Goal: Task Accomplishment & Management: Complete application form

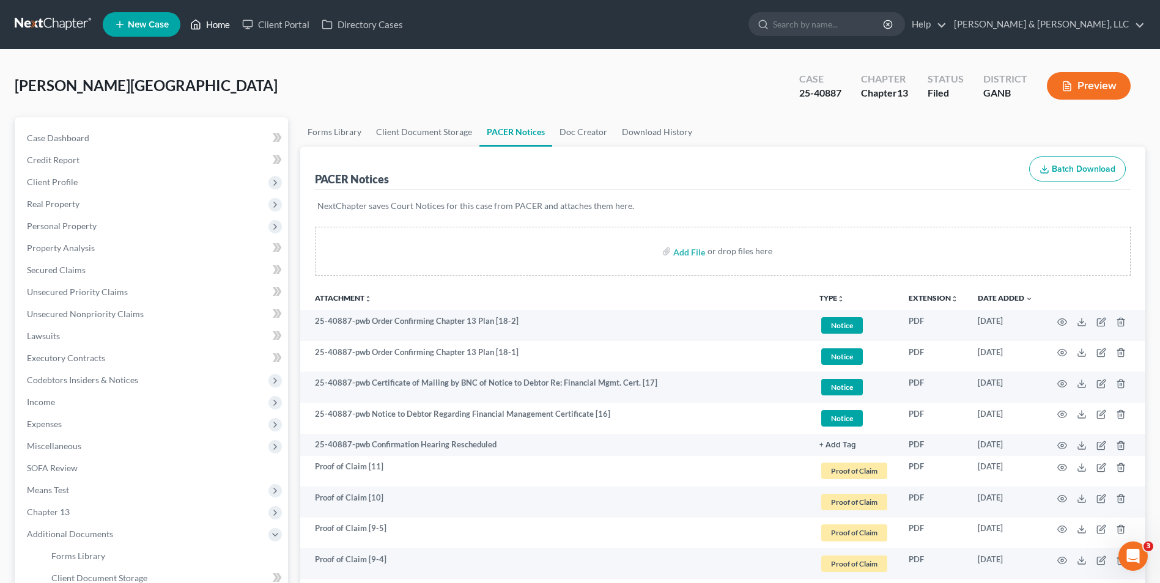
click at [213, 21] on link "Home" at bounding box center [210, 24] width 52 height 22
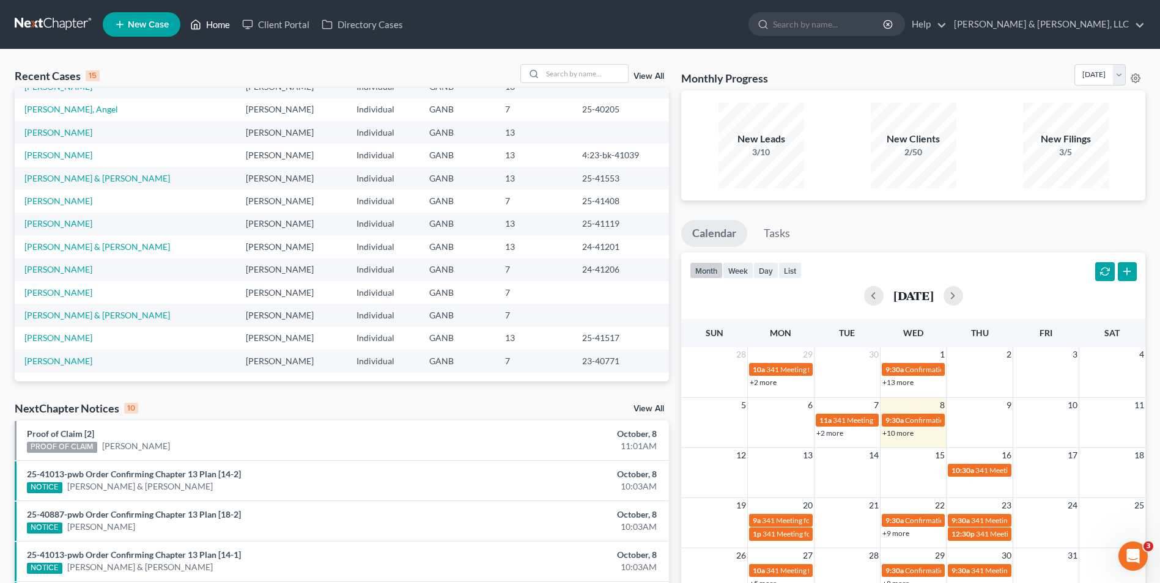
scroll to position [84, 0]
click at [73, 289] on link "Portwood, Kaitlin" at bounding box center [58, 292] width 68 height 10
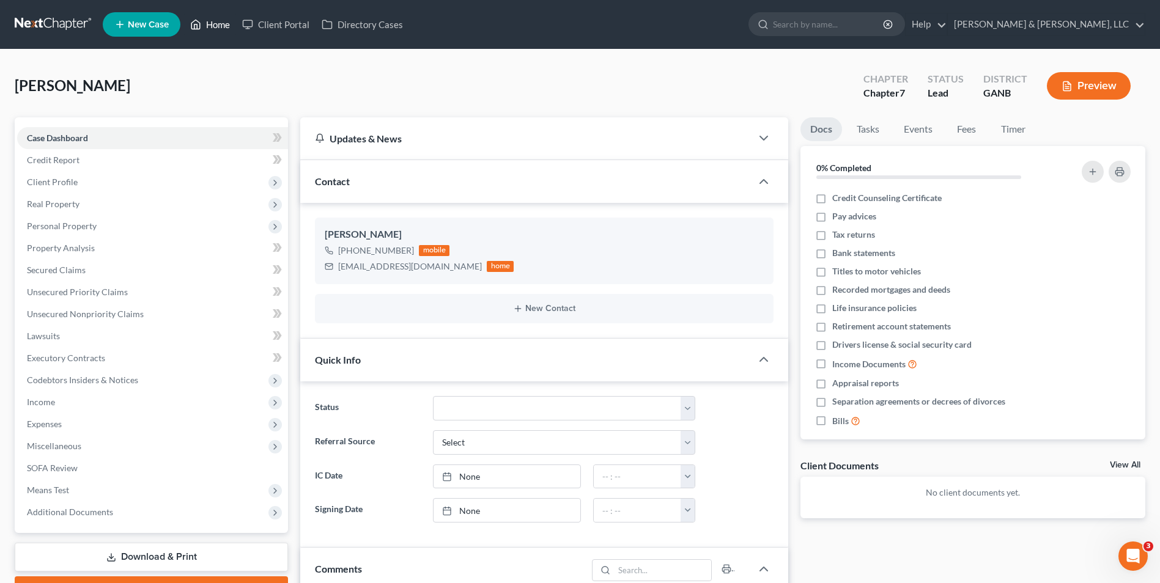
click at [216, 22] on link "Home" at bounding box center [210, 24] width 52 height 22
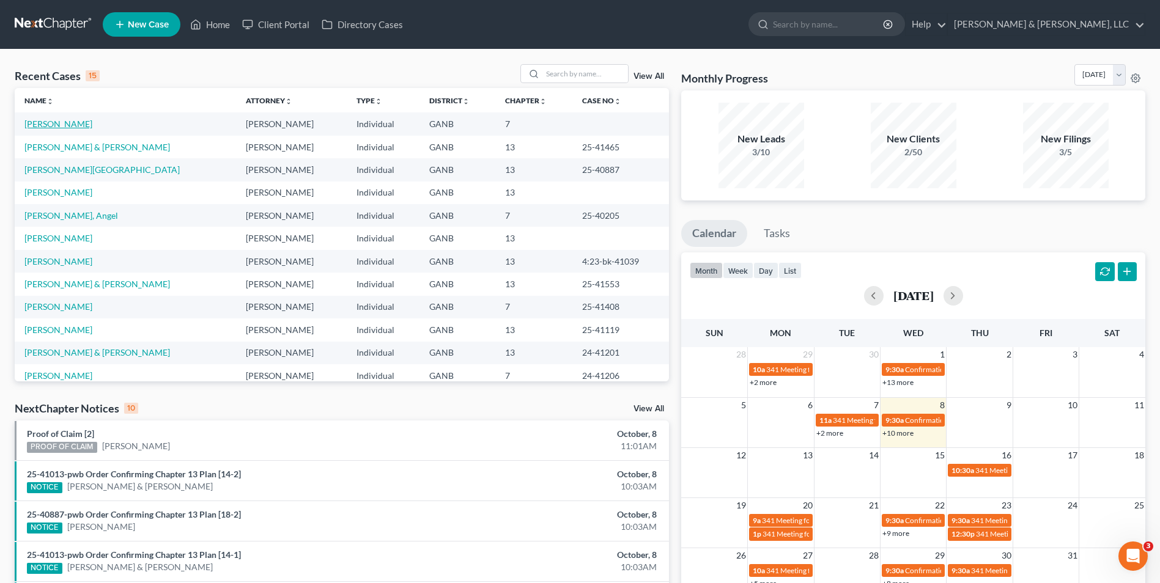
click at [86, 121] on link "[PERSON_NAME]" at bounding box center [58, 124] width 68 height 10
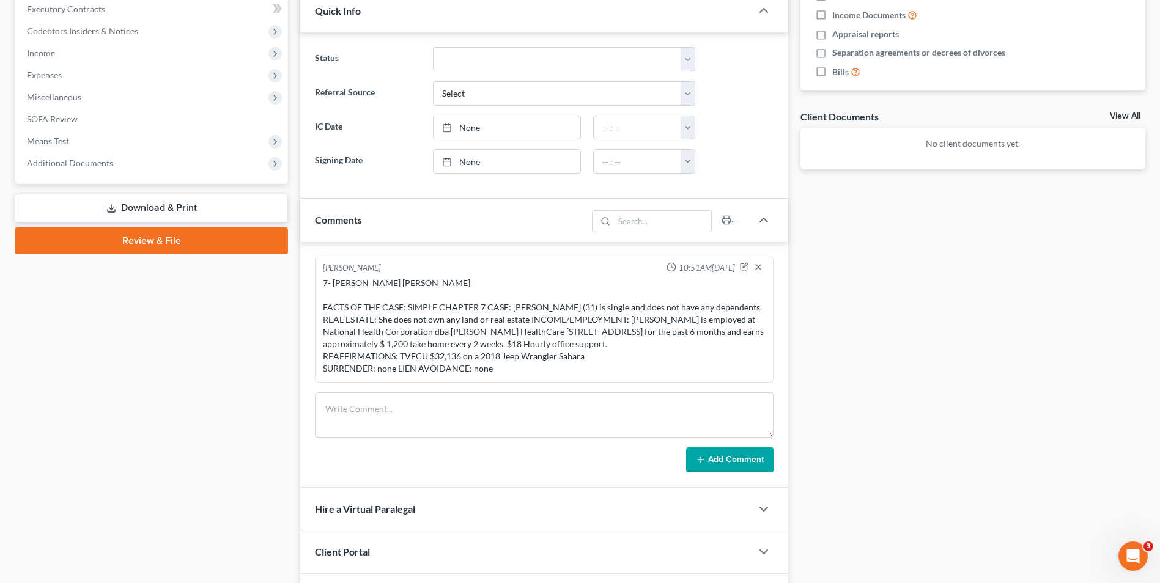
scroll to position [367, 0]
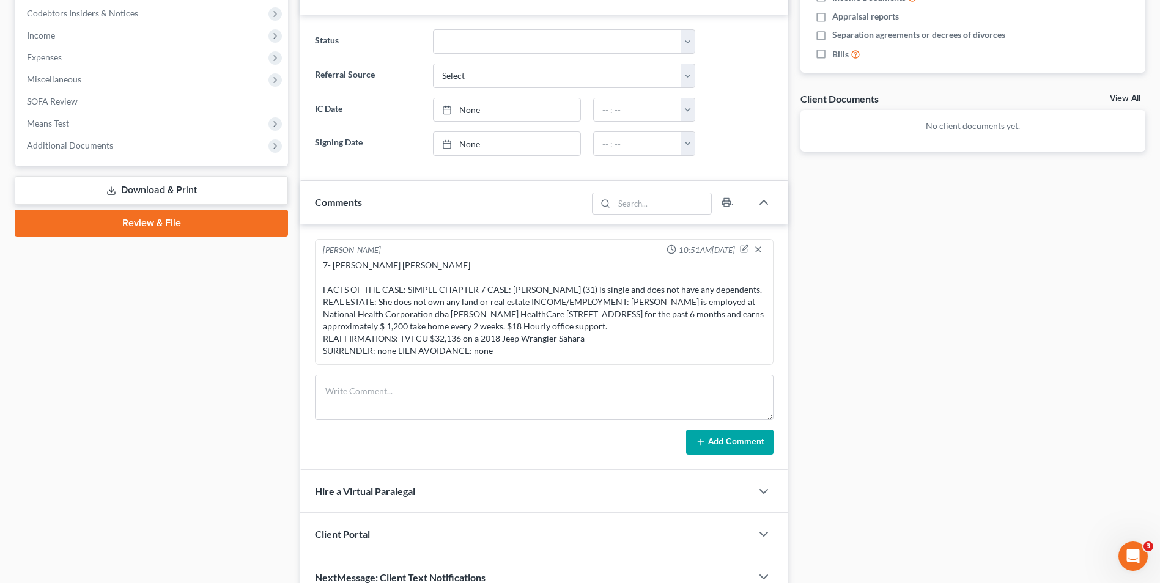
click at [158, 221] on link "Review & File" at bounding box center [151, 223] width 273 height 27
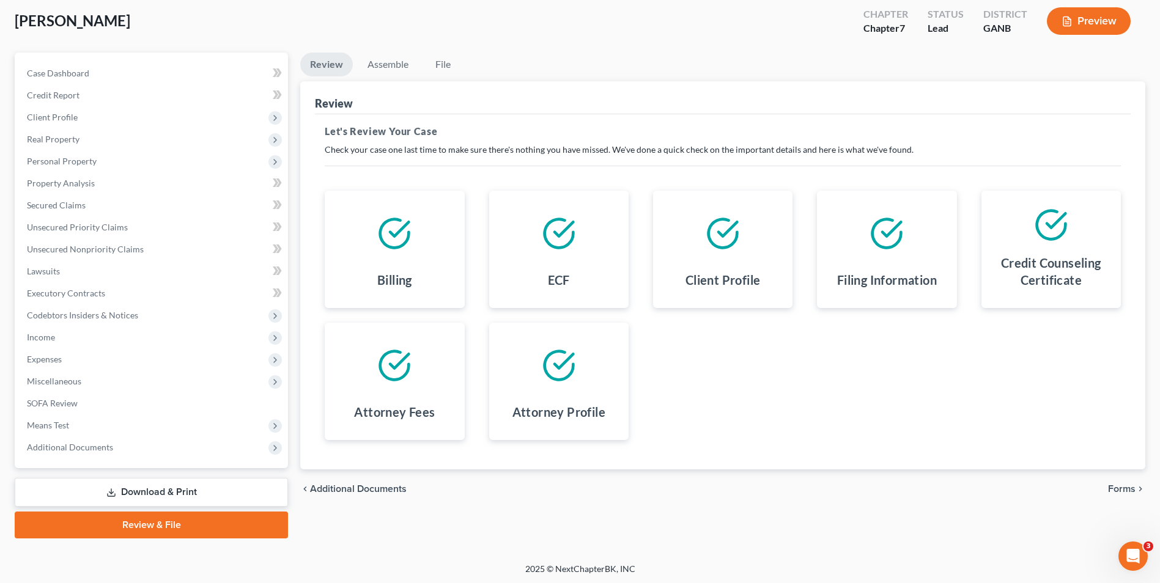
scroll to position [67, 0]
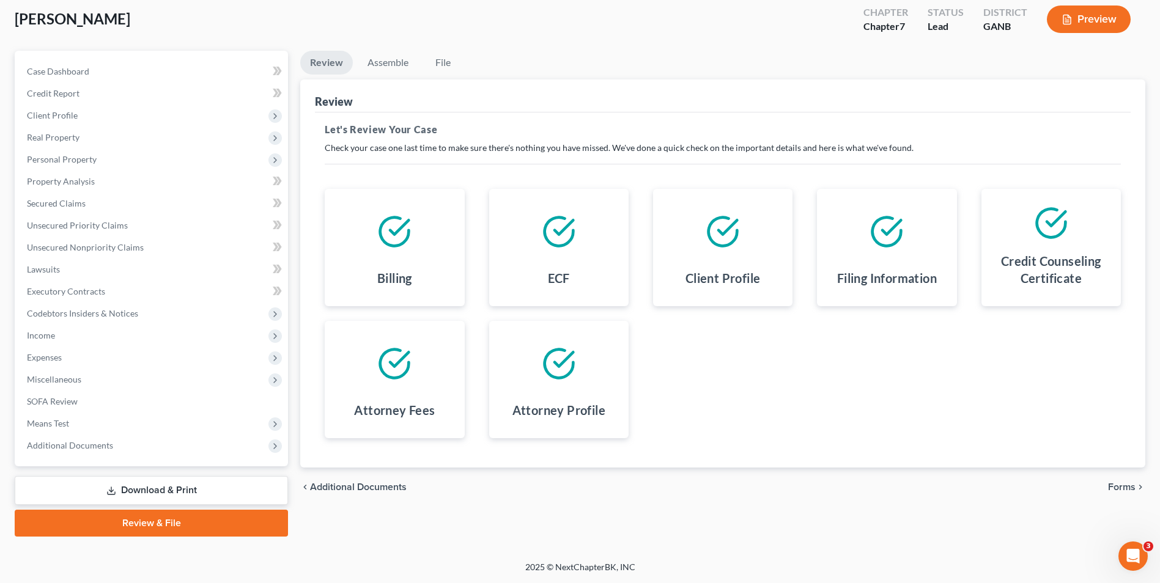
click at [1134, 484] on span "Forms" at bounding box center [1122, 488] width 28 height 10
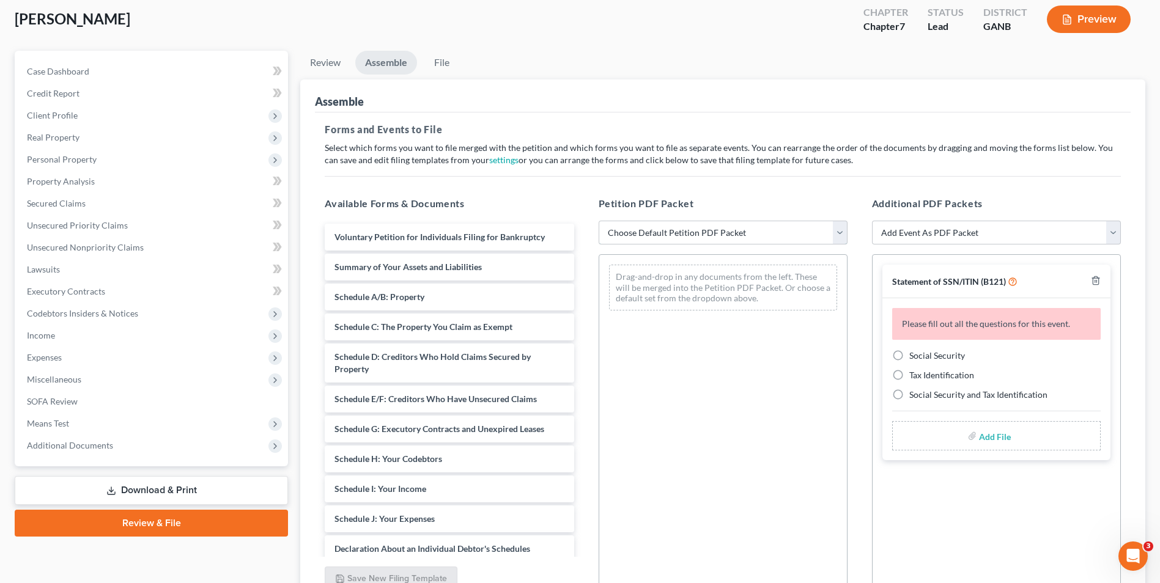
click at [630, 237] on select "Choose Default Petition PDF Packet Complete Bankruptcy Petition (all forms and …" at bounding box center [723, 233] width 249 height 24
select select "2"
click at [599, 221] on select "Choose Default Petition PDF Packet Complete Bankruptcy Petition (all forms and …" at bounding box center [723, 233] width 249 height 24
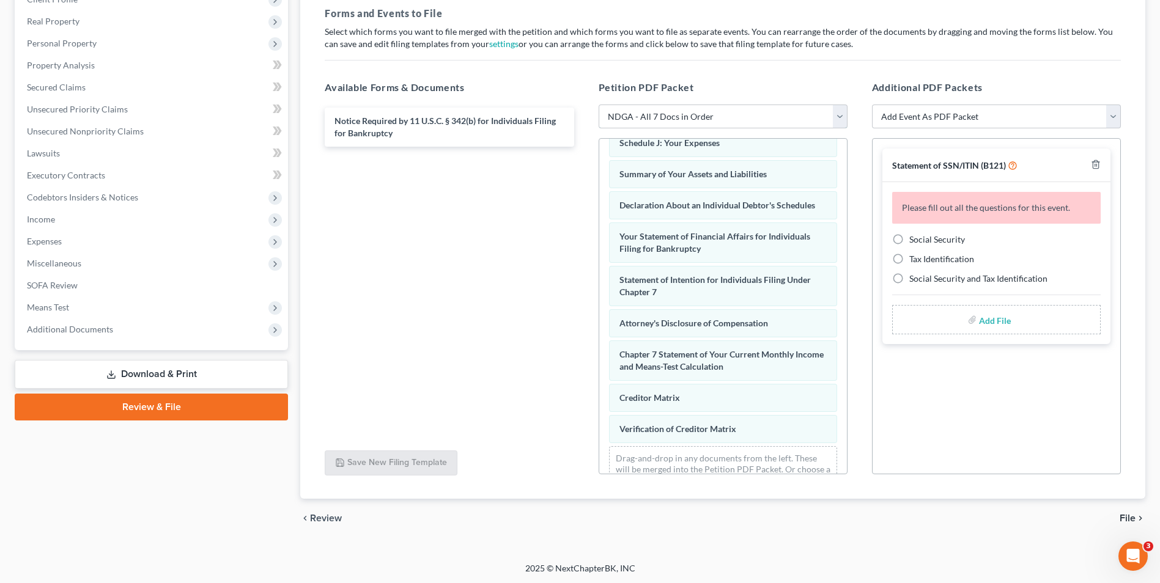
scroll to position [184, 0]
click at [909, 239] on label "Social Security" at bounding box center [937, 238] width 56 height 12
click at [914, 239] on input "Social Security" at bounding box center [918, 236] width 8 height 8
radio input "true"
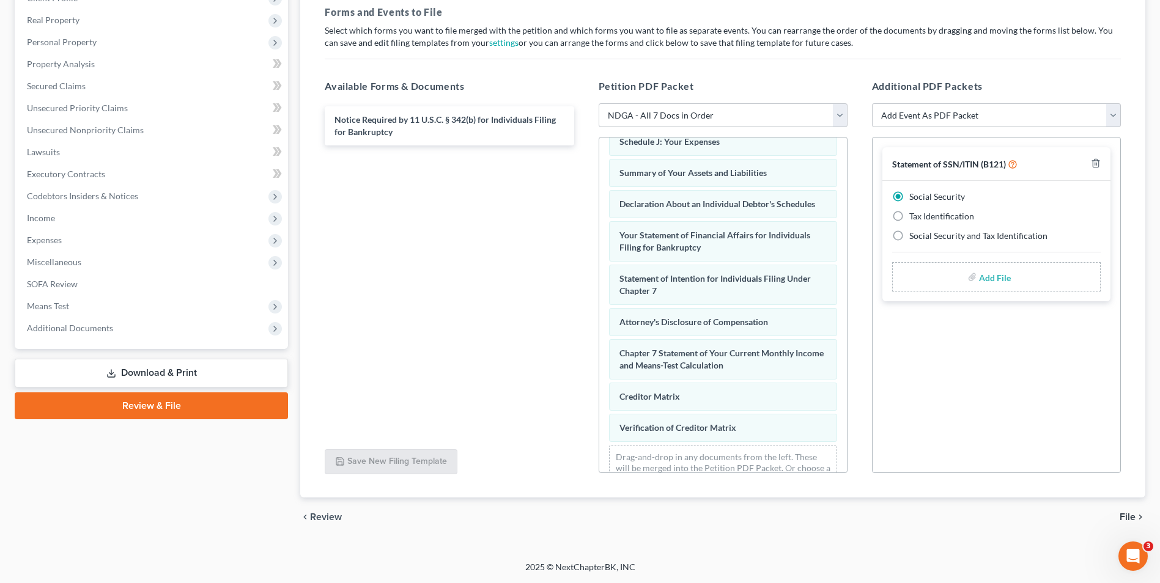
click at [979, 282] on label "Add File" at bounding box center [996, 279] width 34 height 22
click at [1130, 514] on span "File" at bounding box center [1128, 518] width 16 height 10
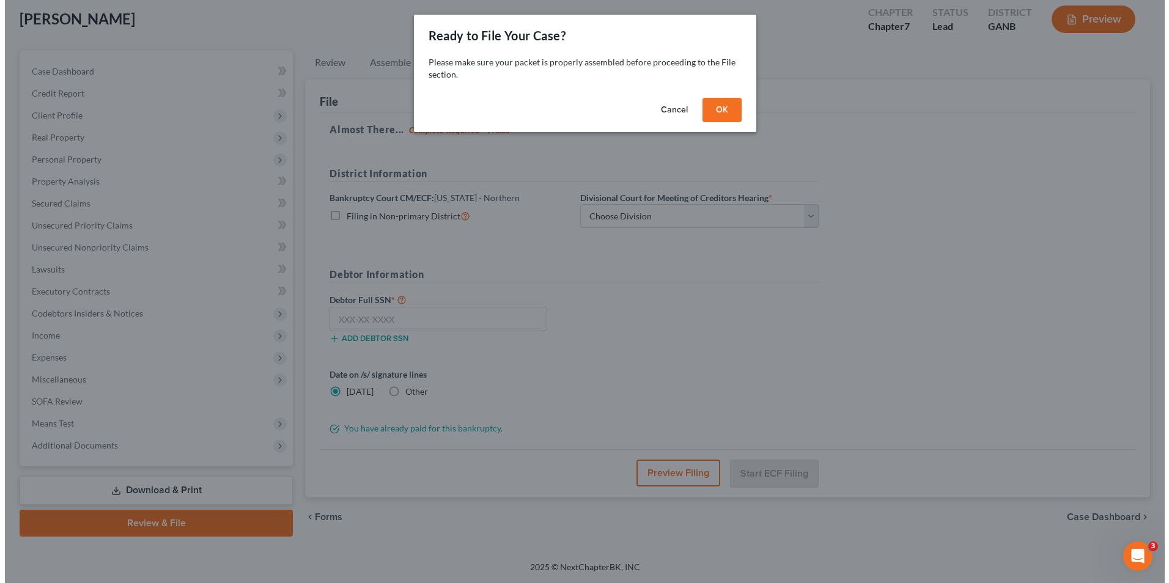
scroll to position [67, 0]
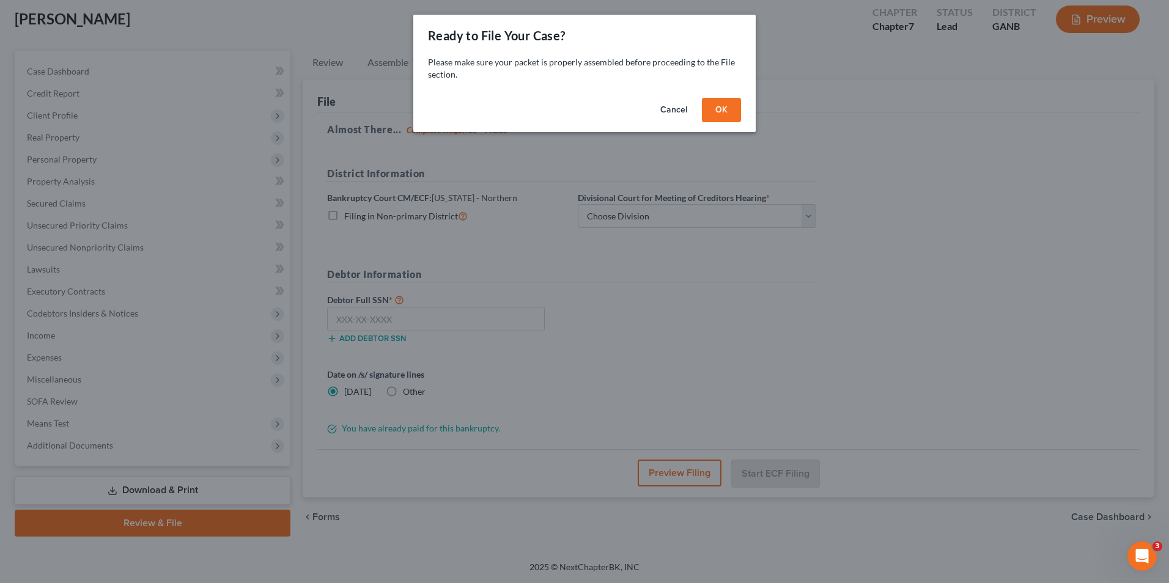
click at [719, 110] on button "OK" at bounding box center [721, 110] width 39 height 24
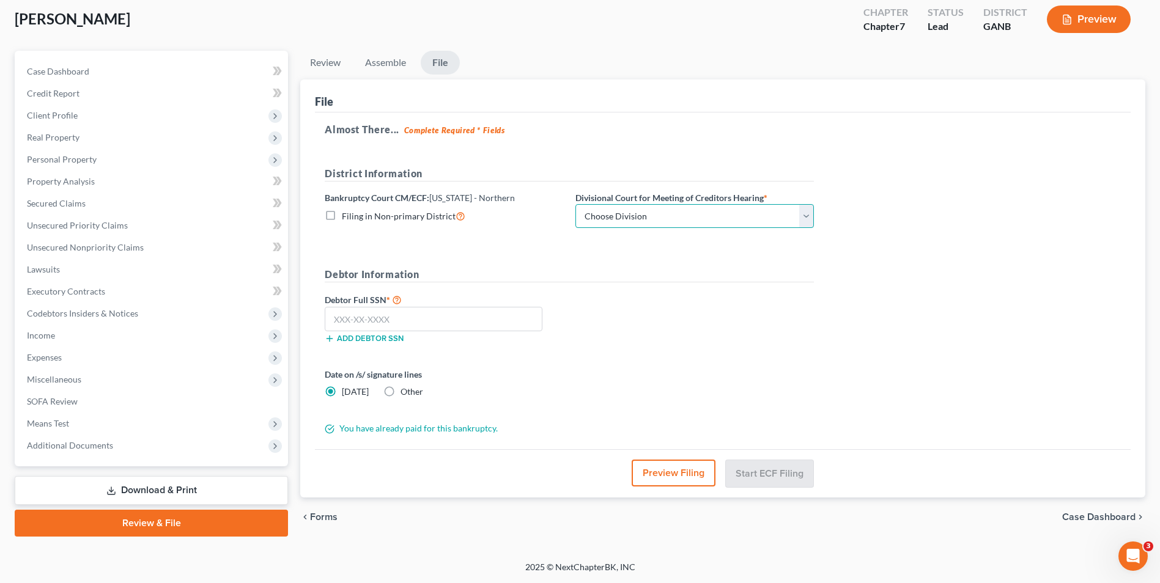
click at [754, 223] on select "Choose Division Atlanta Gainesville Newnan Rome" at bounding box center [695, 216] width 239 height 24
select select "3"
click at [576, 204] on select "Choose Division Atlanta Gainesville Newnan Rome" at bounding box center [695, 216] width 239 height 24
click at [451, 319] on input "text" at bounding box center [434, 319] width 218 height 24
type input "260-89-2130"
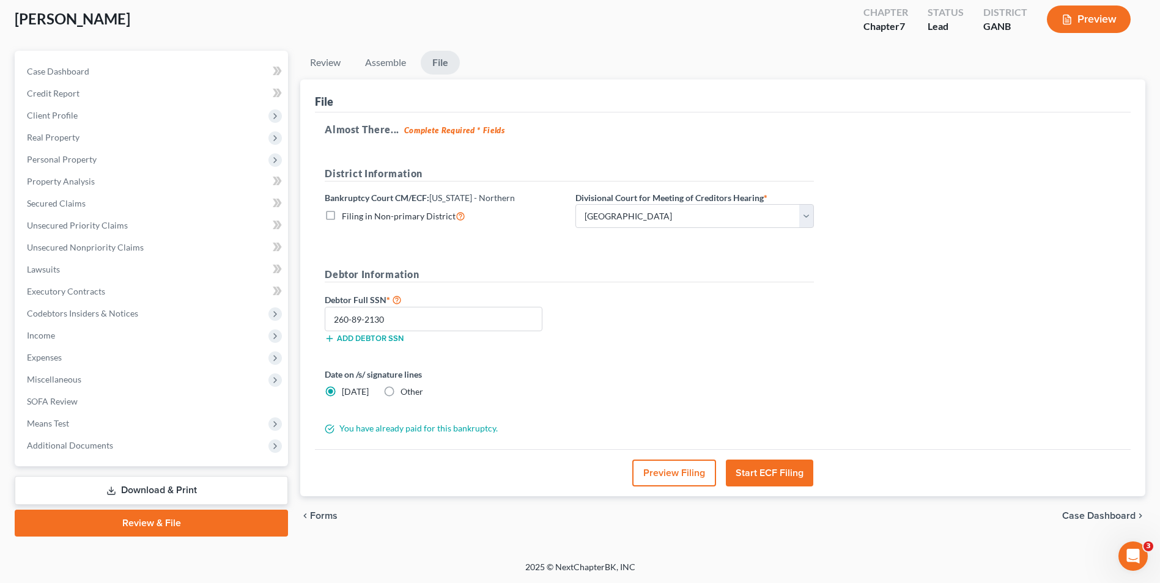
click at [747, 468] on button "Start ECF Filing" at bounding box center [769, 473] width 87 height 27
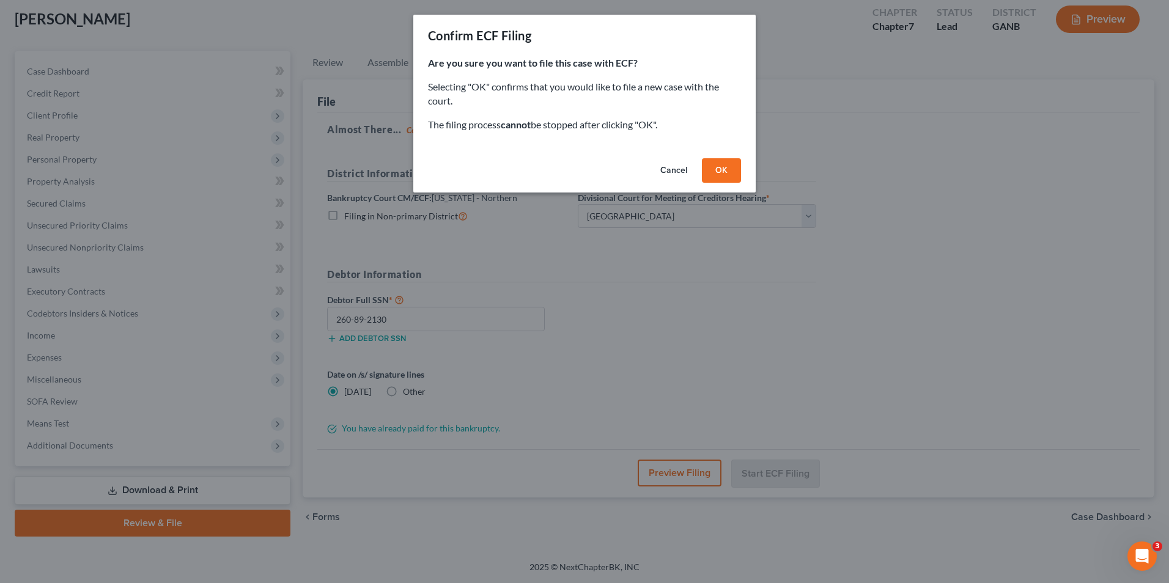
click at [727, 166] on button "OK" at bounding box center [721, 170] width 39 height 24
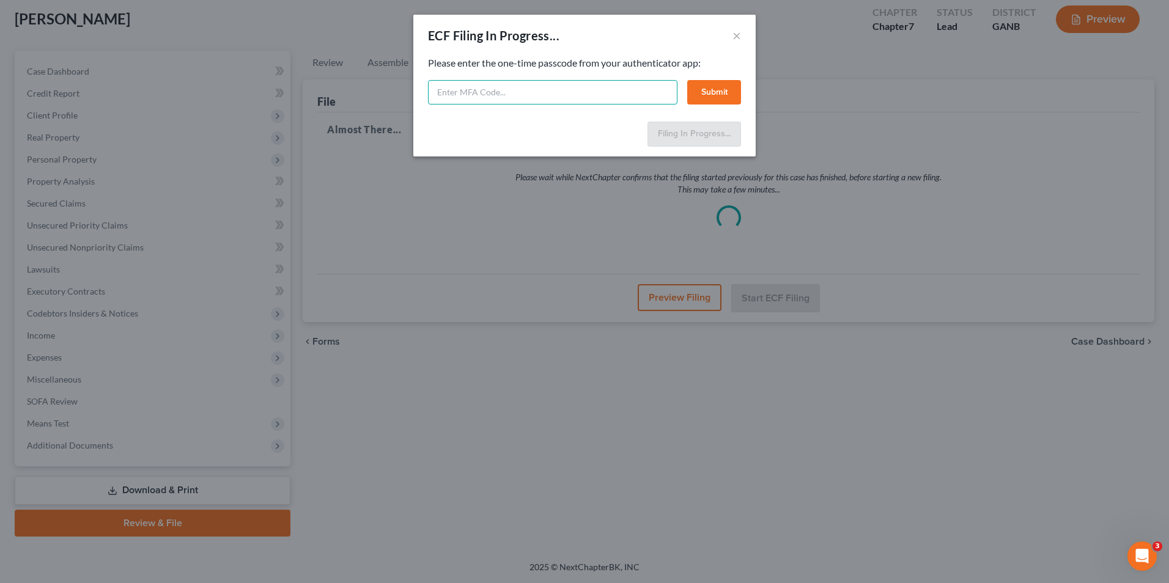
click at [572, 91] on input "text" at bounding box center [553, 92] width 250 height 24
type input "769274"
click at [722, 89] on button "Submit" at bounding box center [714, 92] width 54 height 24
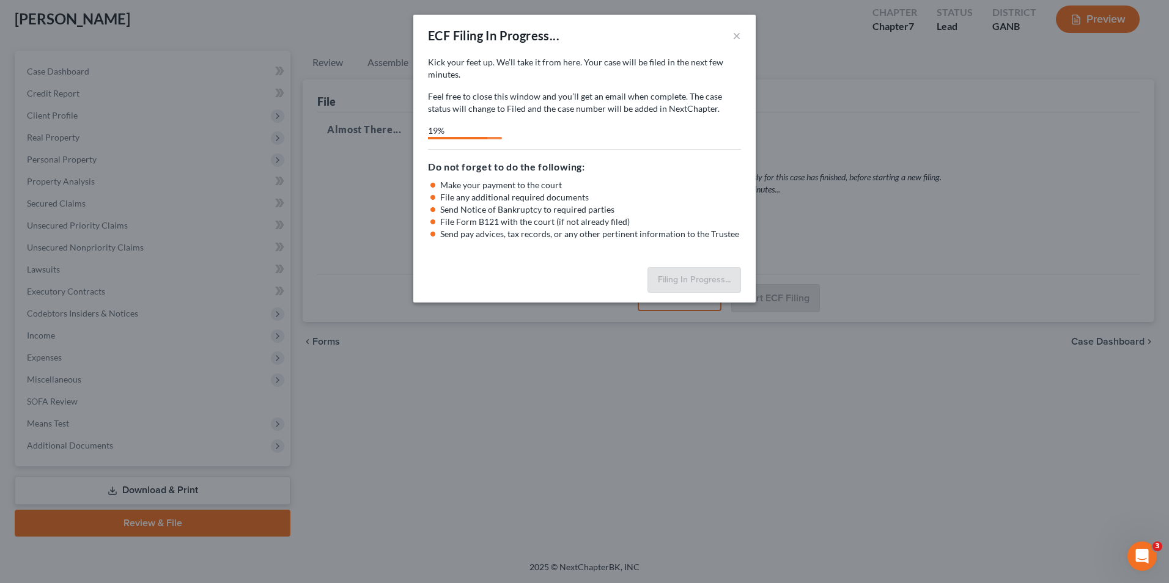
select select "3"
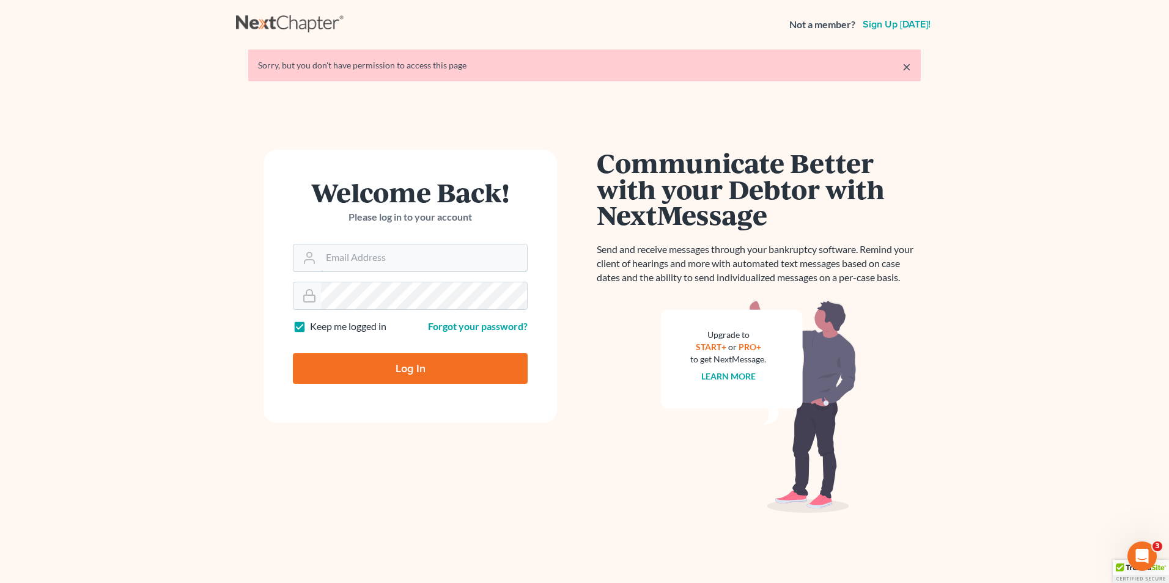
type input "mike@hurttlaw.com"
click at [405, 368] on input "Log In" at bounding box center [410, 369] width 235 height 31
type input "Thinking..."
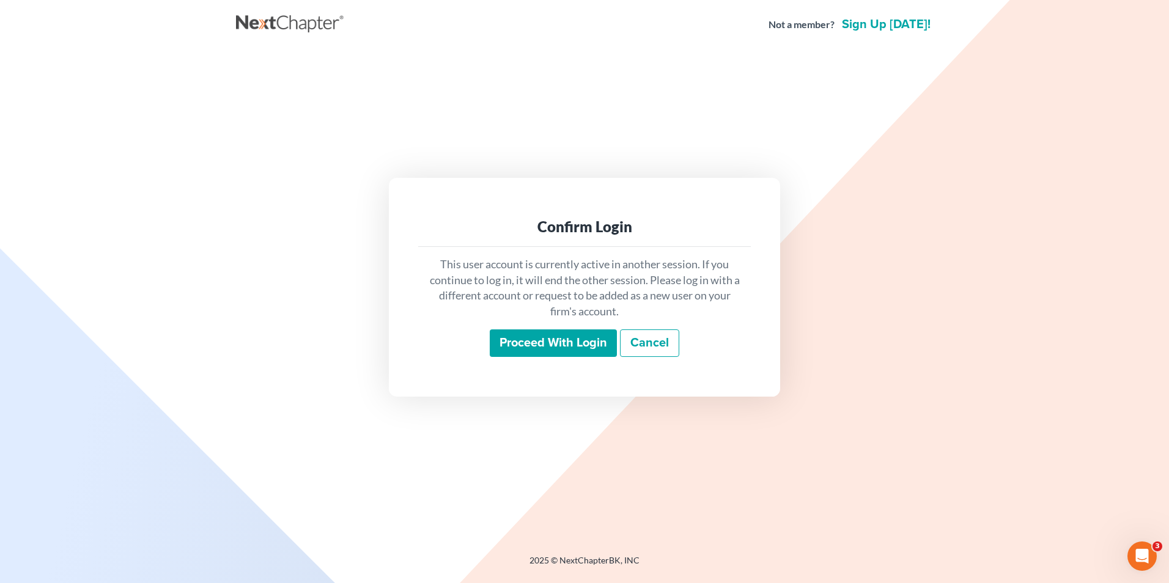
click at [509, 343] on input "Proceed with login" at bounding box center [553, 344] width 127 height 28
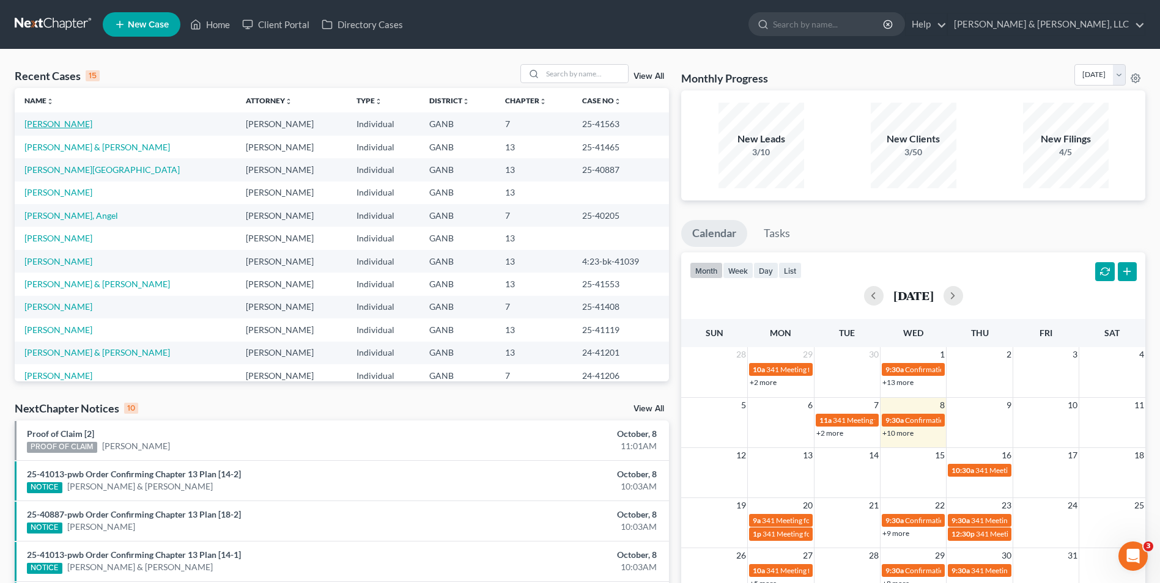
click at [84, 125] on link "[PERSON_NAME]" at bounding box center [58, 124] width 68 height 10
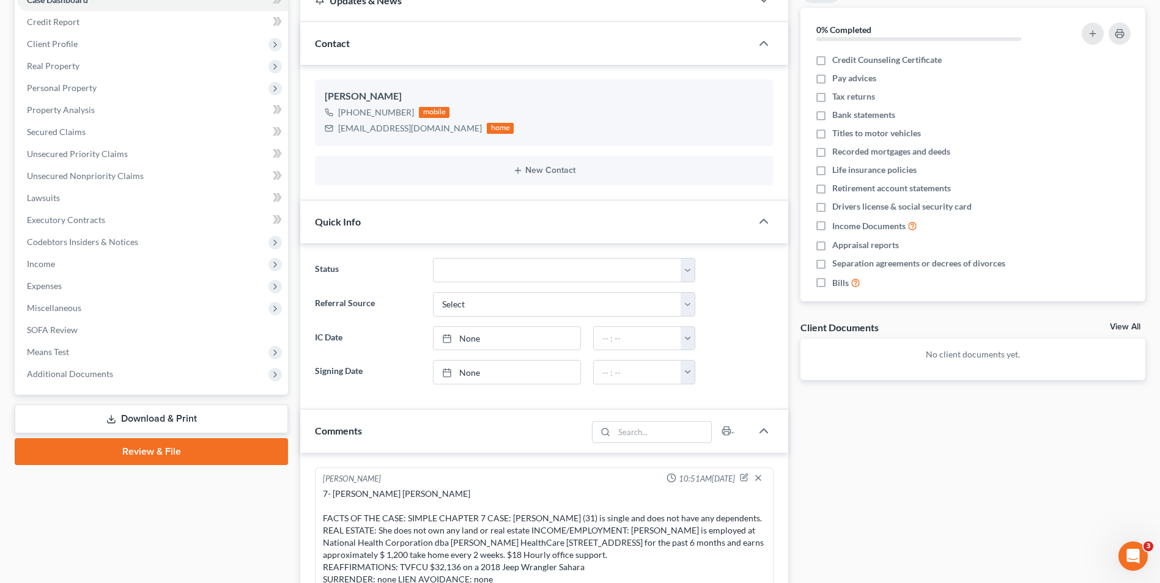
scroll to position [183, 0]
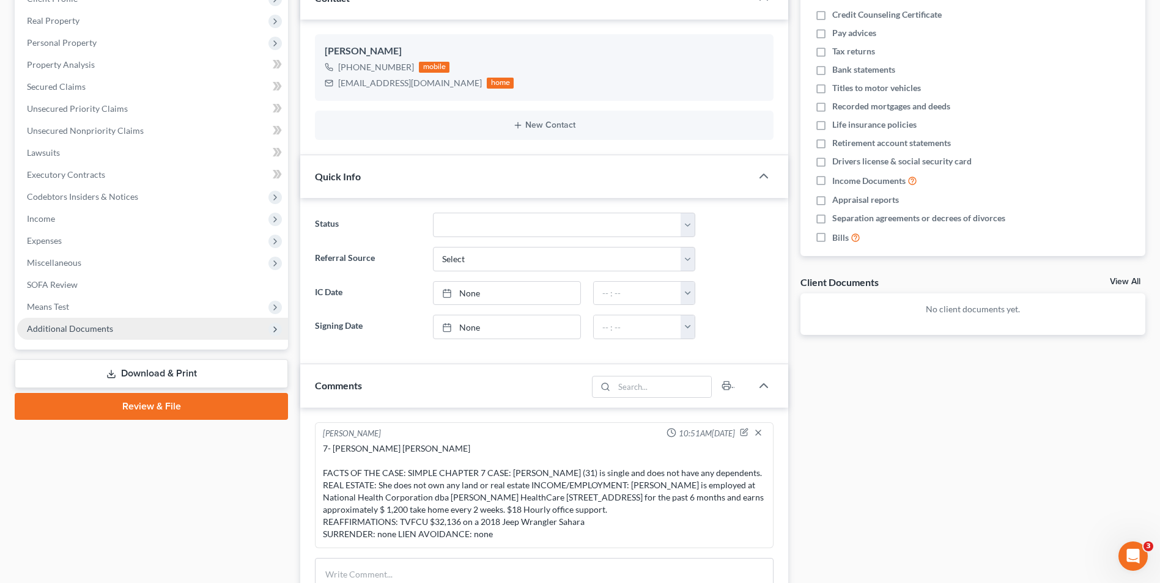
click at [126, 328] on span "Additional Documents" at bounding box center [152, 329] width 271 height 22
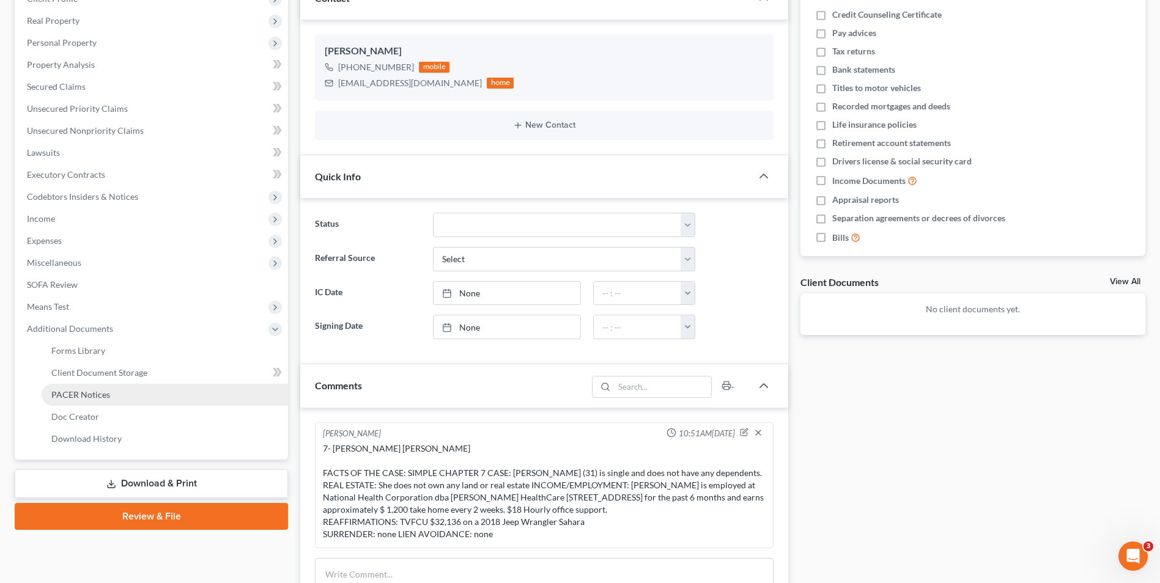
click at [102, 396] on span "PACER Notices" at bounding box center [80, 395] width 59 height 10
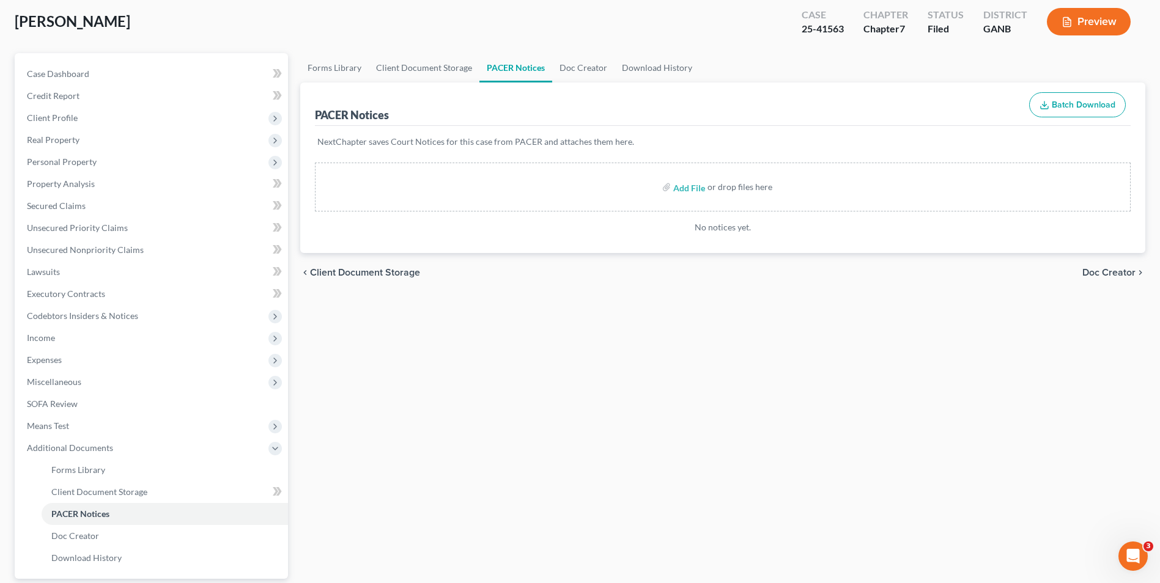
scroll to position [54, 0]
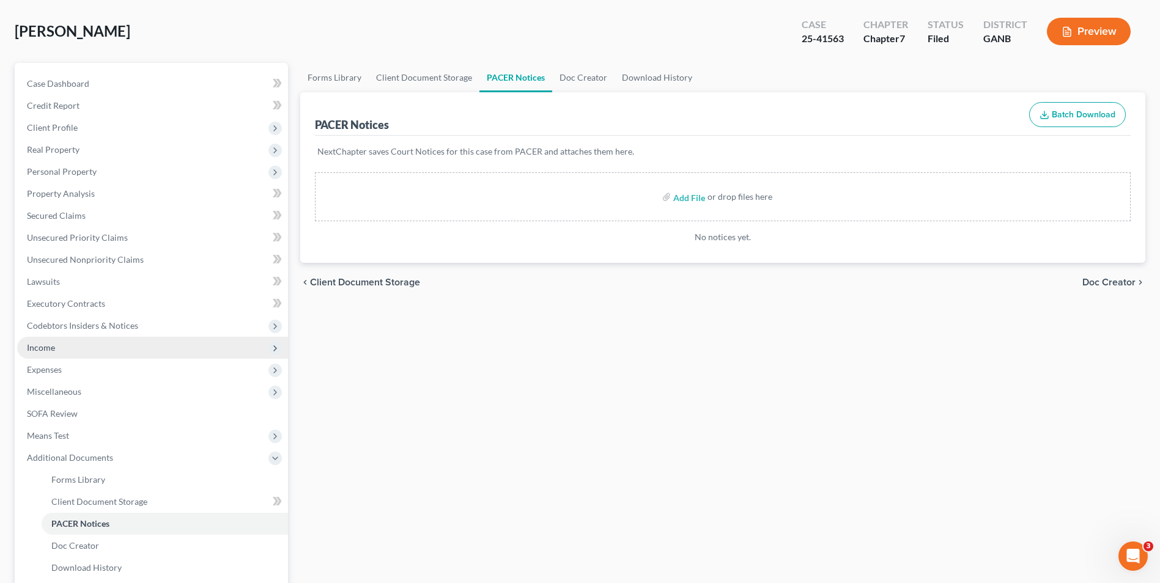
click at [99, 352] on span "Income" at bounding box center [152, 348] width 271 height 22
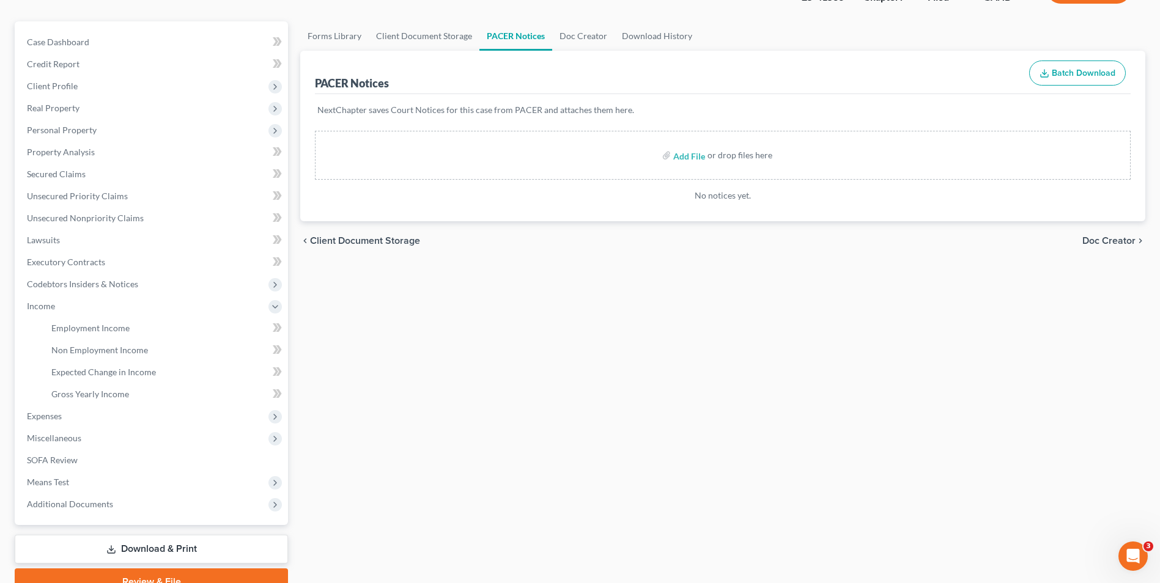
scroll to position [155, 0]
